Goal: Task Accomplishment & Management: Use online tool/utility

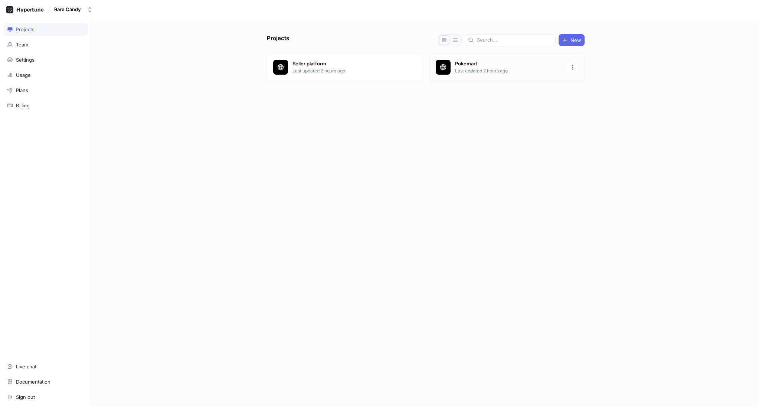
click at [448, 65] on div at bounding box center [443, 67] width 15 height 15
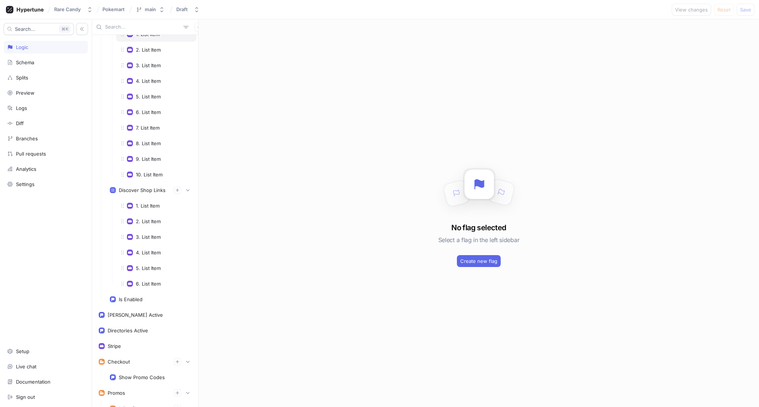
scroll to position [276, 0]
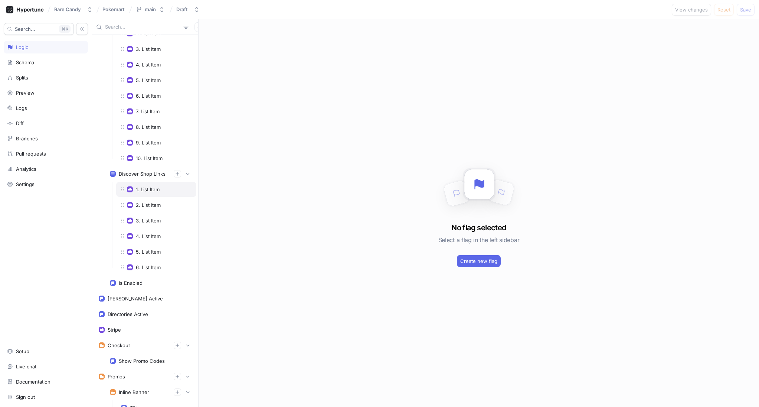
click at [155, 189] on div "1. List Item" at bounding box center [148, 189] width 24 height 6
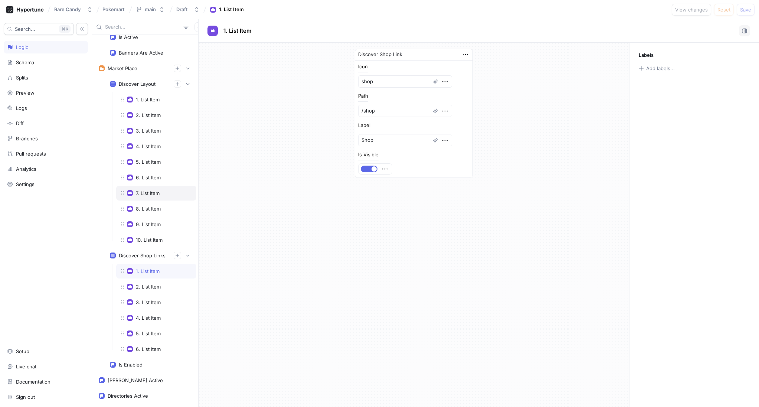
scroll to position [192, 0]
click at [141, 97] on div "1. List Item" at bounding box center [156, 101] width 80 height 15
click at [142, 118] on div "2. List Item" at bounding box center [148, 117] width 25 height 6
click at [144, 133] on div "3. List Item" at bounding box center [148, 133] width 25 height 6
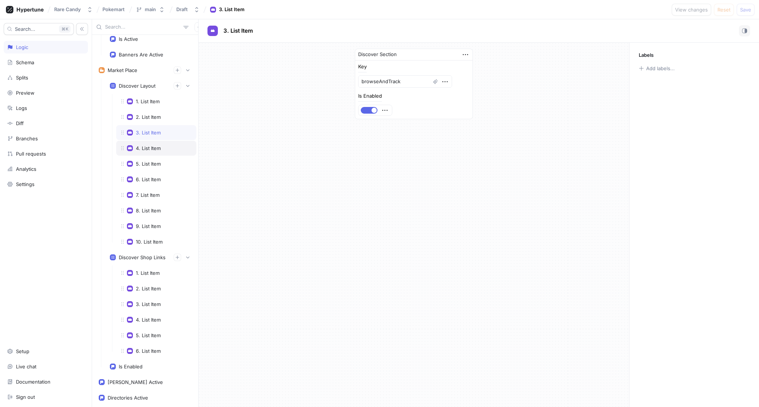
click at [142, 148] on div "4. List Item" at bounding box center [148, 148] width 25 height 6
click at [140, 160] on div "5. List Item" at bounding box center [156, 163] width 80 height 15
click at [141, 176] on div "6. List Item" at bounding box center [156, 179] width 80 height 15
click at [142, 200] on div "7. List Item" at bounding box center [156, 194] width 80 height 15
click at [141, 210] on div "8. List Item" at bounding box center [148, 210] width 25 height 6
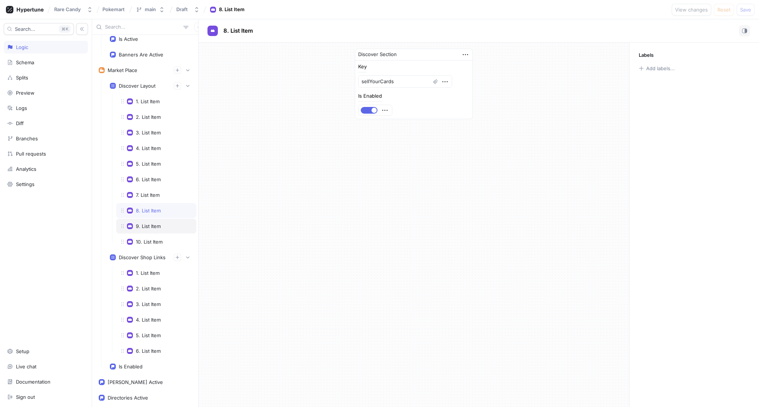
click at [146, 232] on div "9. List Item" at bounding box center [156, 226] width 80 height 15
click at [146, 242] on div "10. List Item" at bounding box center [149, 242] width 27 height 6
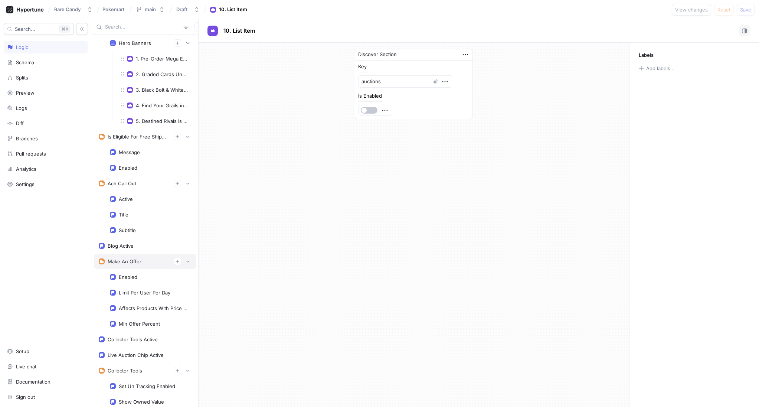
scroll to position [1135, 0]
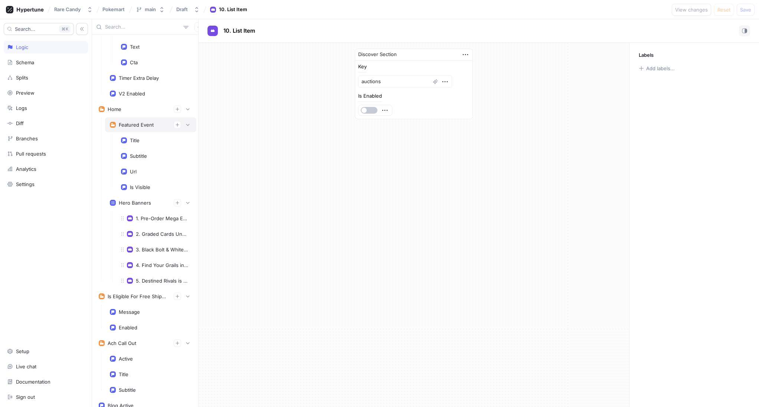
click at [124, 125] on div "Featured Event" at bounding box center [136, 125] width 35 height 6
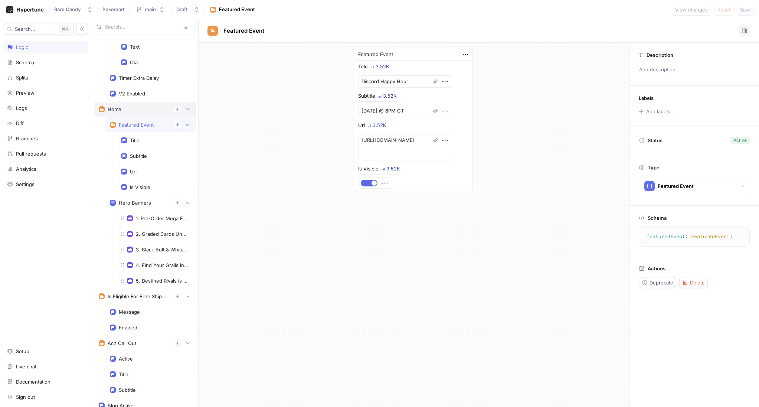
click at [128, 112] on div "Home" at bounding box center [145, 108] width 93 height 7
type textarea "x"
type textarea "home: Home!"
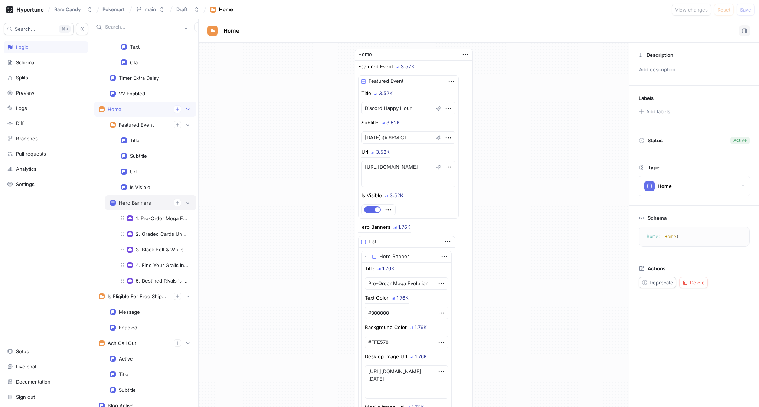
click at [132, 203] on div "Hero Banners" at bounding box center [135, 203] width 32 height 6
type textarea "x"
type textarea "heroBanners: [[PERSON_NAME]!]!"
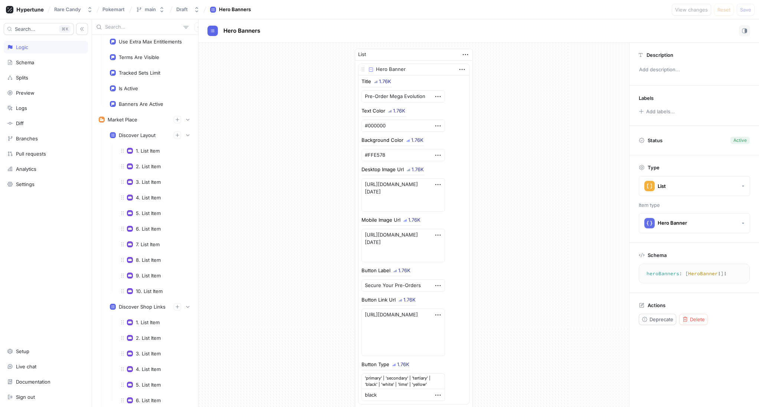
scroll to position [148, 0]
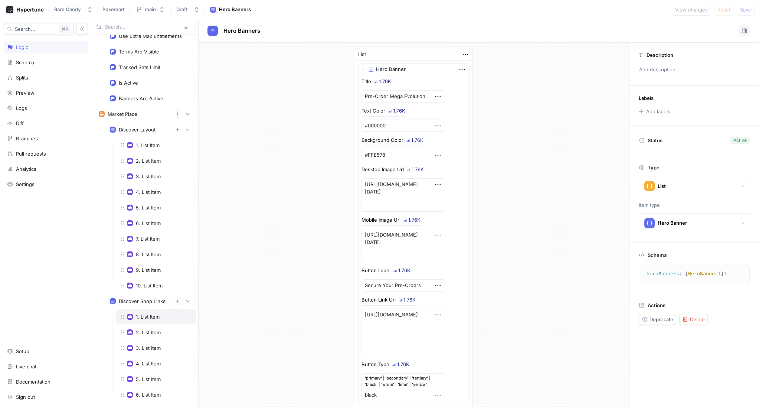
click at [150, 310] on div "1. List Item" at bounding box center [156, 316] width 80 height 15
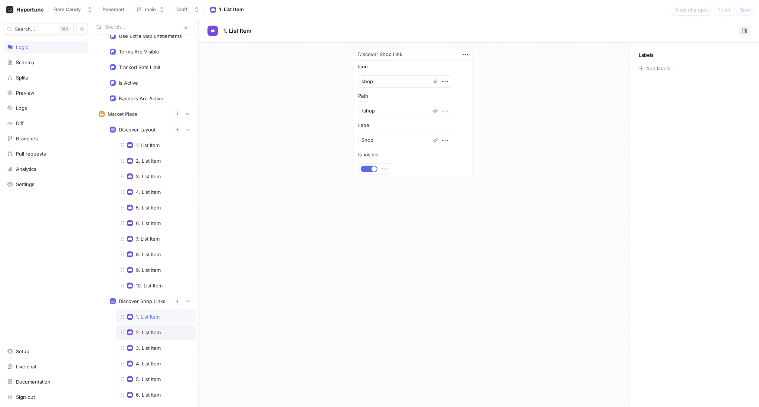
click at [148, 332] on div "2. List Item" at bounding box center [148, 332] width 25 height 6
click at [148, 345] on div "3. List Item" at bounding box center [148, 348] width 25 height 6
click at [143, 357] on div "4. List Item" at bounding box center [156, 363] width 80 height 15
click at [144, 375] on div "5. List Item" at bounding box center [156, 378] width 80 height 15
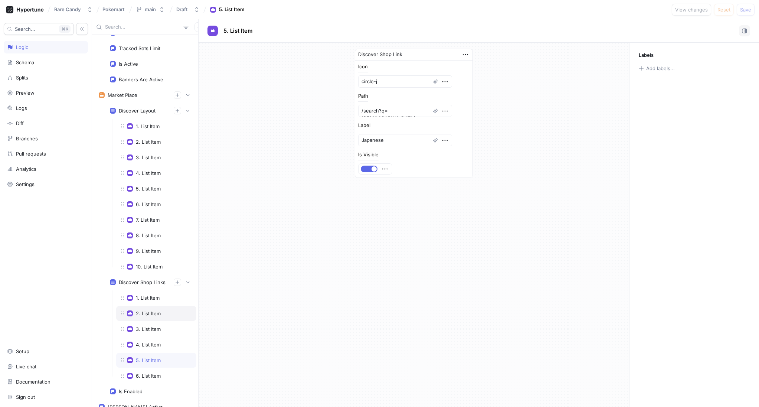
scroll to position [176, 0]
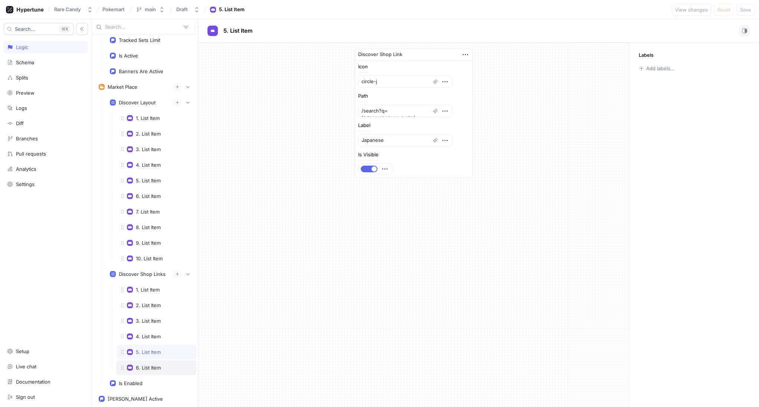
click at [142, 371] on div "6. List Item" at bounding box center [156, 367] width 80 height 15
click at [141, 293] on div "1. List Item" at bounding box center [156, 289] width 80 height 15
click at [142, 304] on div "2. List Item" at bounding box center [148, 305] width 25 height 6
click at [144, 291] on div "1. List Item" at bounding box center [148, 289] width 24 height 6
click at [157, 277] on div "Discover Shop Links" at bounding box center [151, 273] width 82 height 7
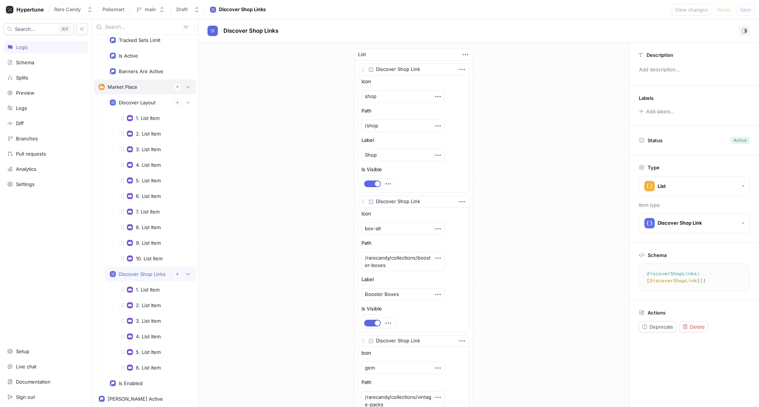
click at [128, 90] on div "Market Place" at bounding box center [145, 86] width 93 height 7
type textarea "x"
type textarea "marketPlace: MarketPlace!"
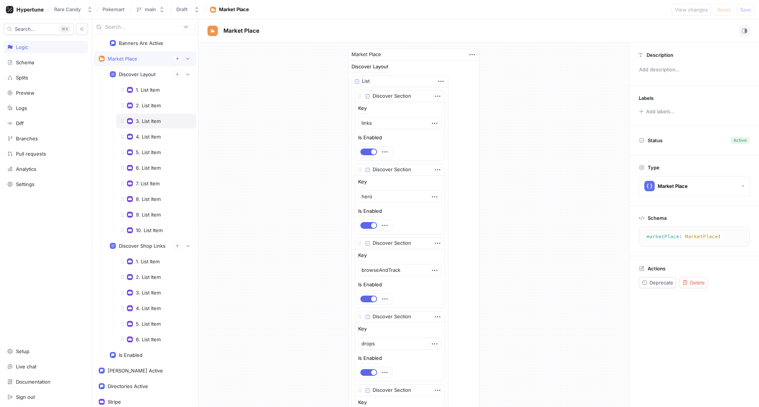
scroll to position [204, 0]
click at [135, 241] on div "Discover Shop Links" at bounding box center [151, 244] width 82 height 7
type textarea "x"
type textarea "discoverShopLinks: [DiscoverShopLink!]!"
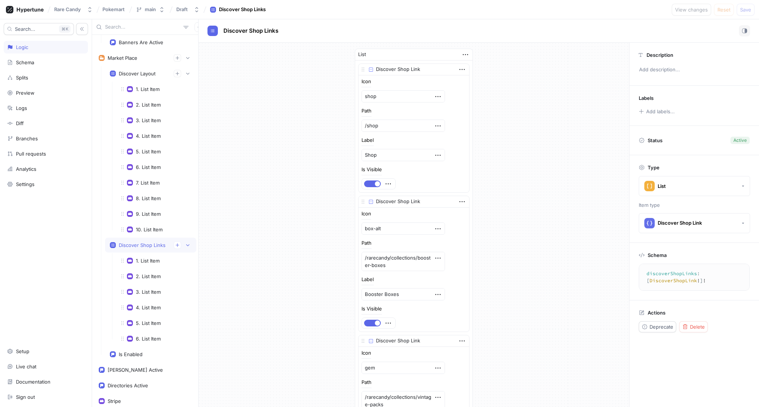
type textarea "x"
